Goal: Feedback & Contribution: Leave review/rating

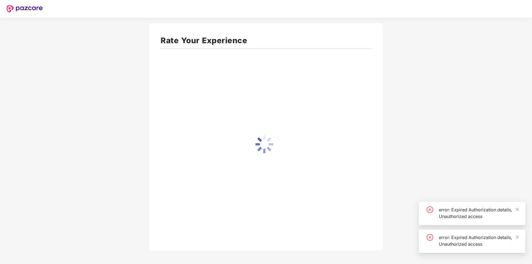
drag, startPoint x: 516, startPoint y: 181, endPoint x: 515, endPoint y: 185, distance: 3.9
click at [516, 181] on div "Rate Your Experience" at bounding box center [266, 136] width 532 height 227
click at [517, 211] on icon "close" at bounding box center [517, 210] width 4 height 4
click at [519, 240] on div "error: Expired Authorization details, Unauthorized access" at bounding box center [472, 241] width 106 height 23
click at [514, 238] on div "error: Expired Authorization details, Unauthorized access" at bounding box center [479, 240] width 80 height 13
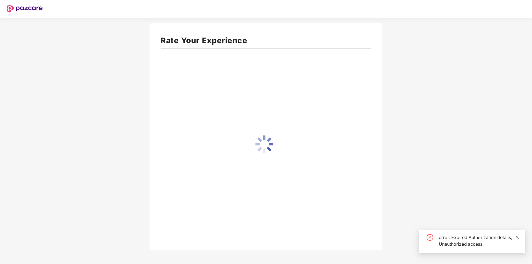
click at [515, 237] on icon "close" at bounding box center [517, 237] width 4 height 4
click at [518, 236] on icon "close" at bounding box center [517, 237] width 4 height 4
